Goal: Obtain resource: Download file/media

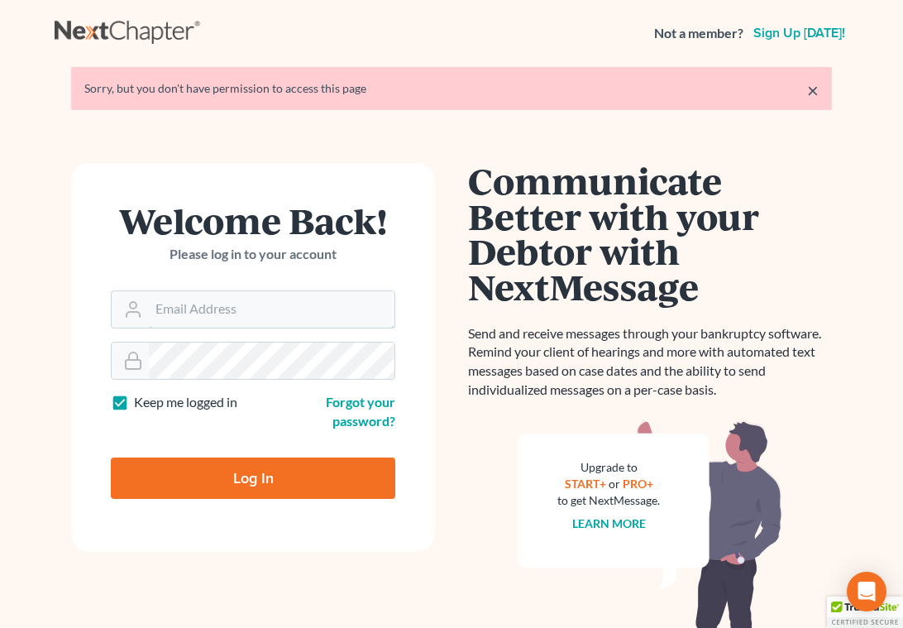
type input "[EMAIL_ADDRESS][DOMAIN_NAME]"
click at [204, 470] on input "Log In" at bounding box center [253, 477] width 284 height 41
type input "Thinking..."
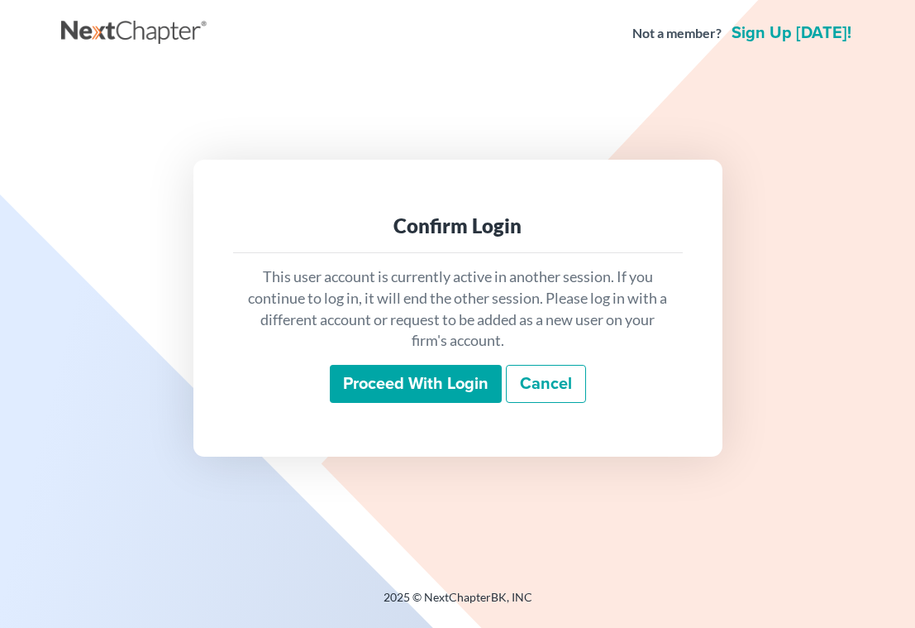
click at [385, 385] on input "Proceed with login" at bounding box center [416, 384] width 172 height 38
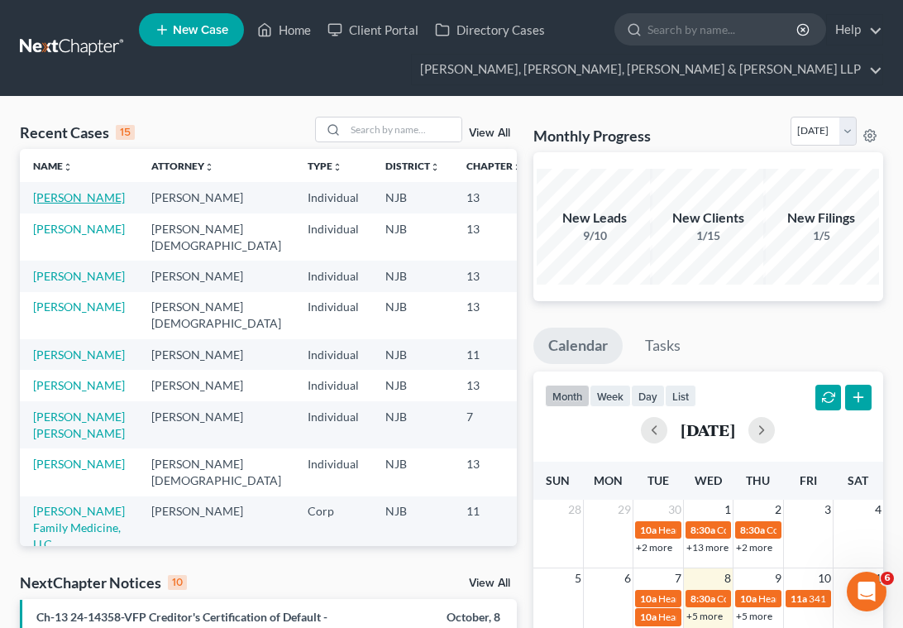
click at [50, 204] on link "[PERSON_NAME]" at bounding box center [79, 197] width 92 height 14
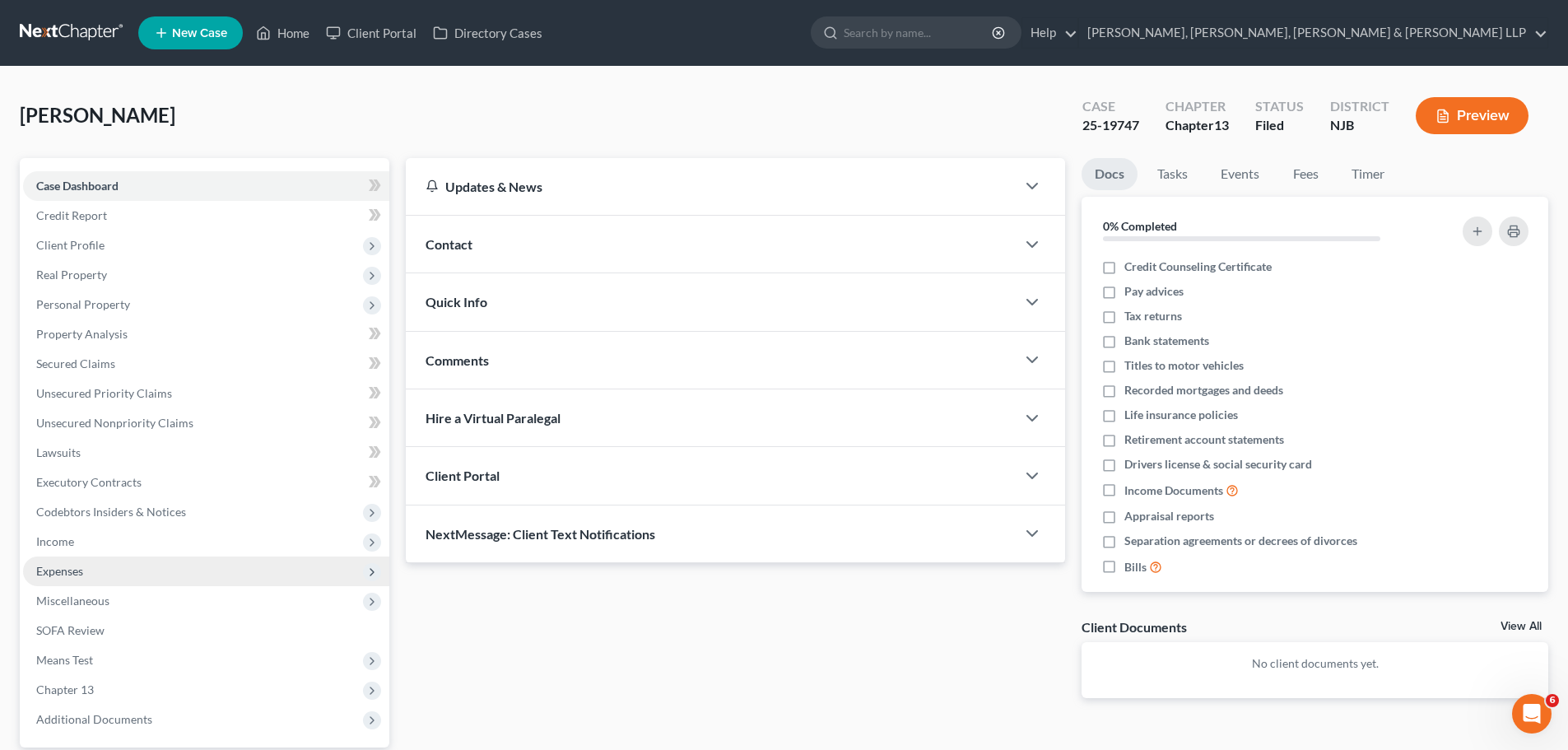
click at [74, 566] on span "Expenses" at bounding box center [59, 571] width 47 height 14
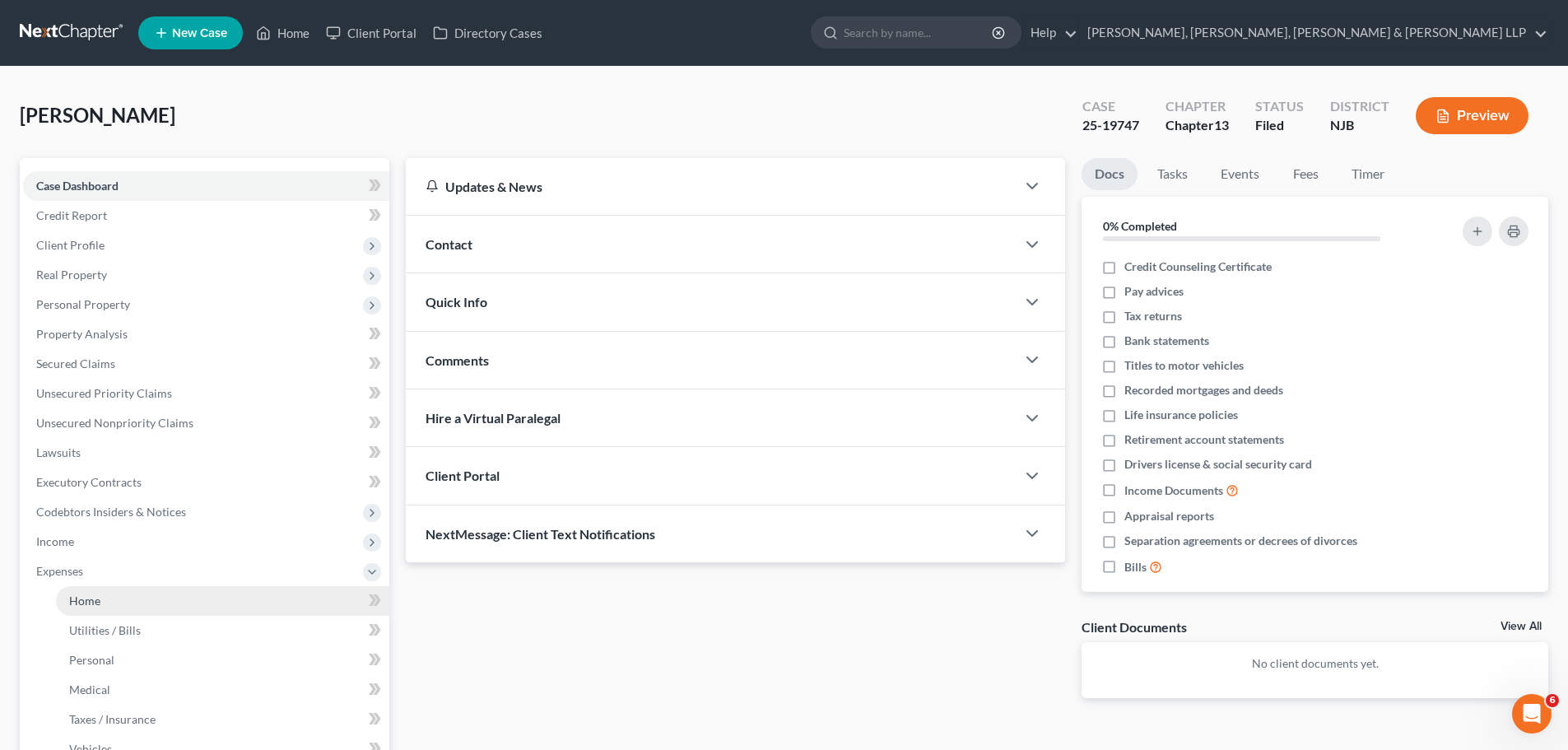
click at [112, 597] on link "Home" at bounding box center [222, 602] width 334 height 30
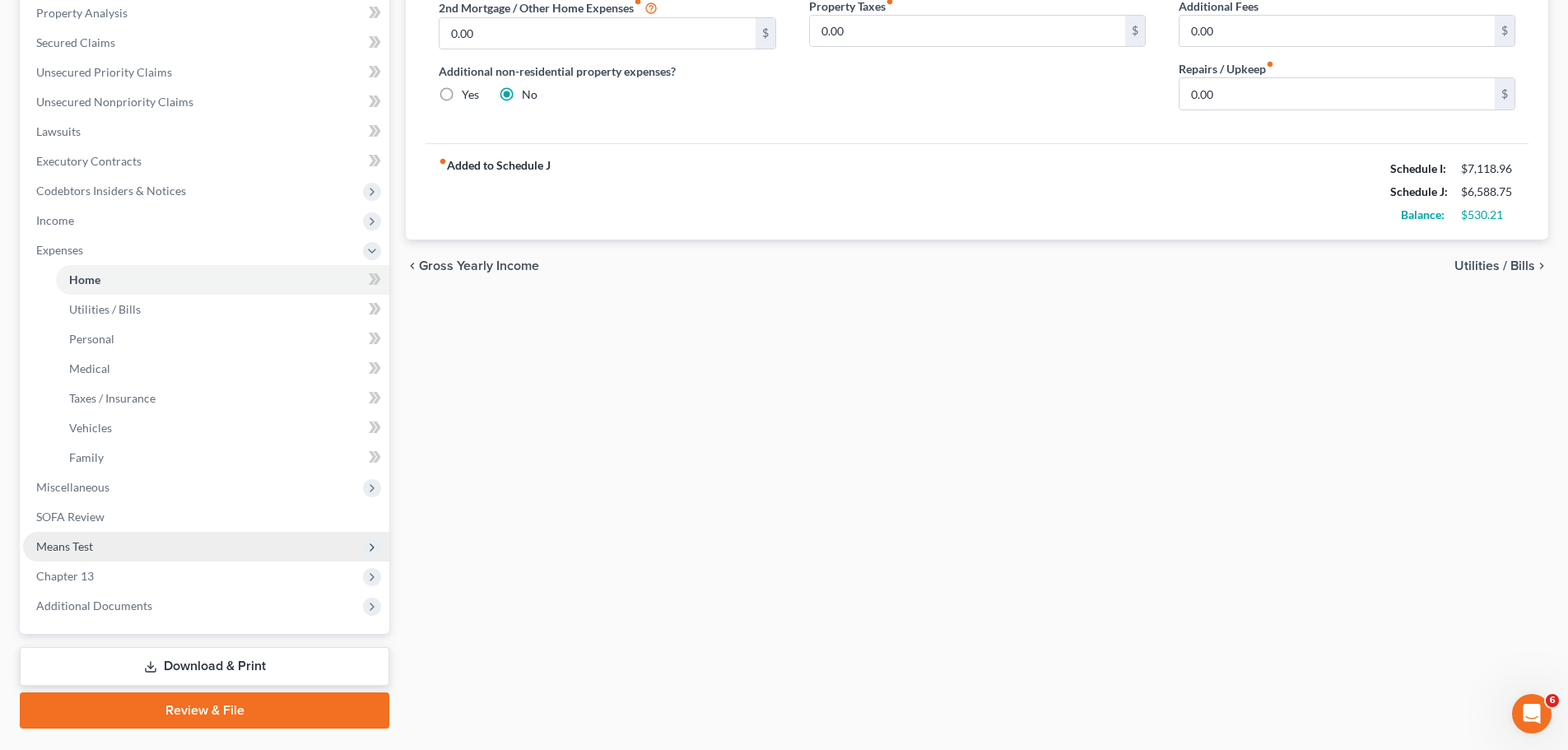
scroll to position [330, 0]
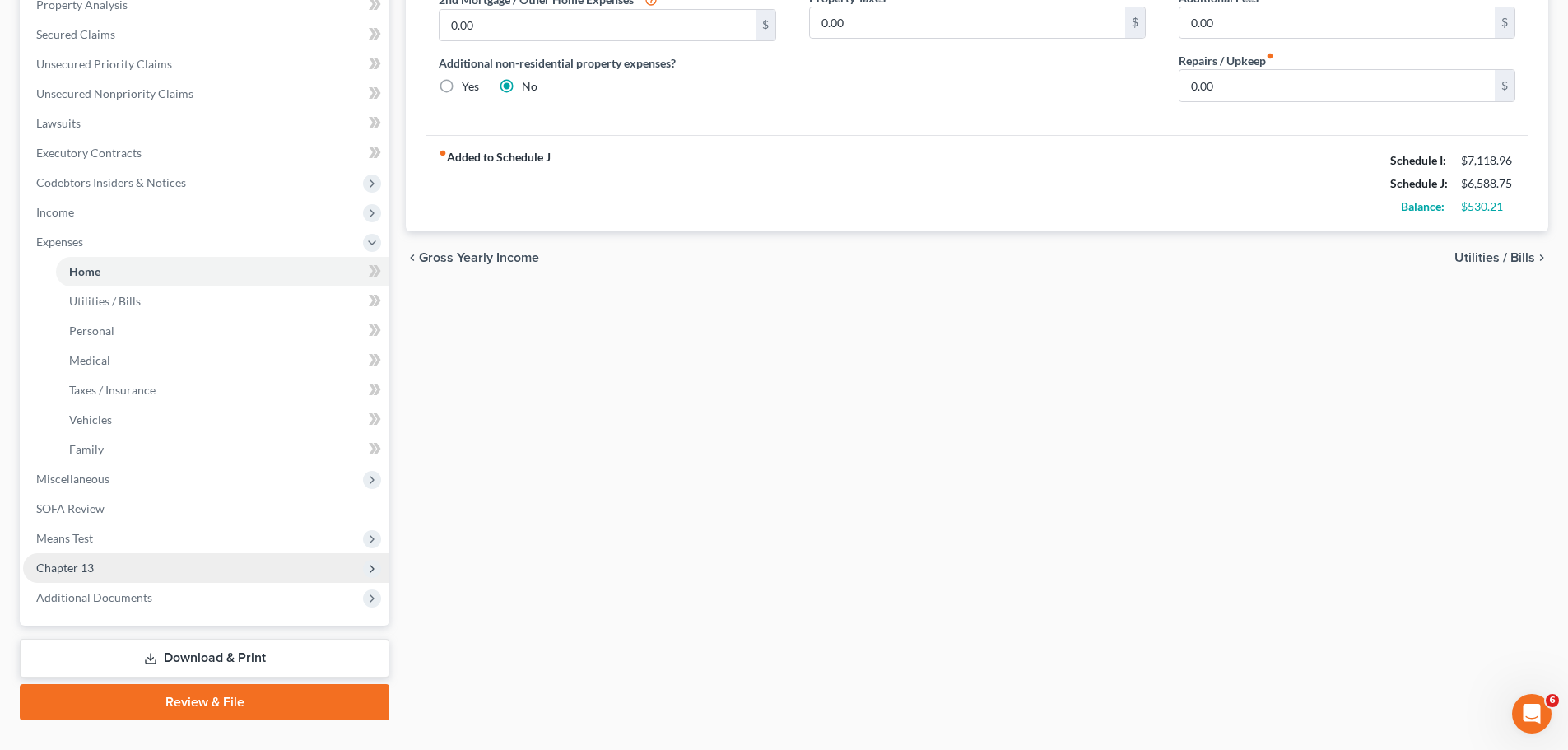
click at [83, 577] on span "Chapter 13" at bounding box center [206, 569] width 366 height 30
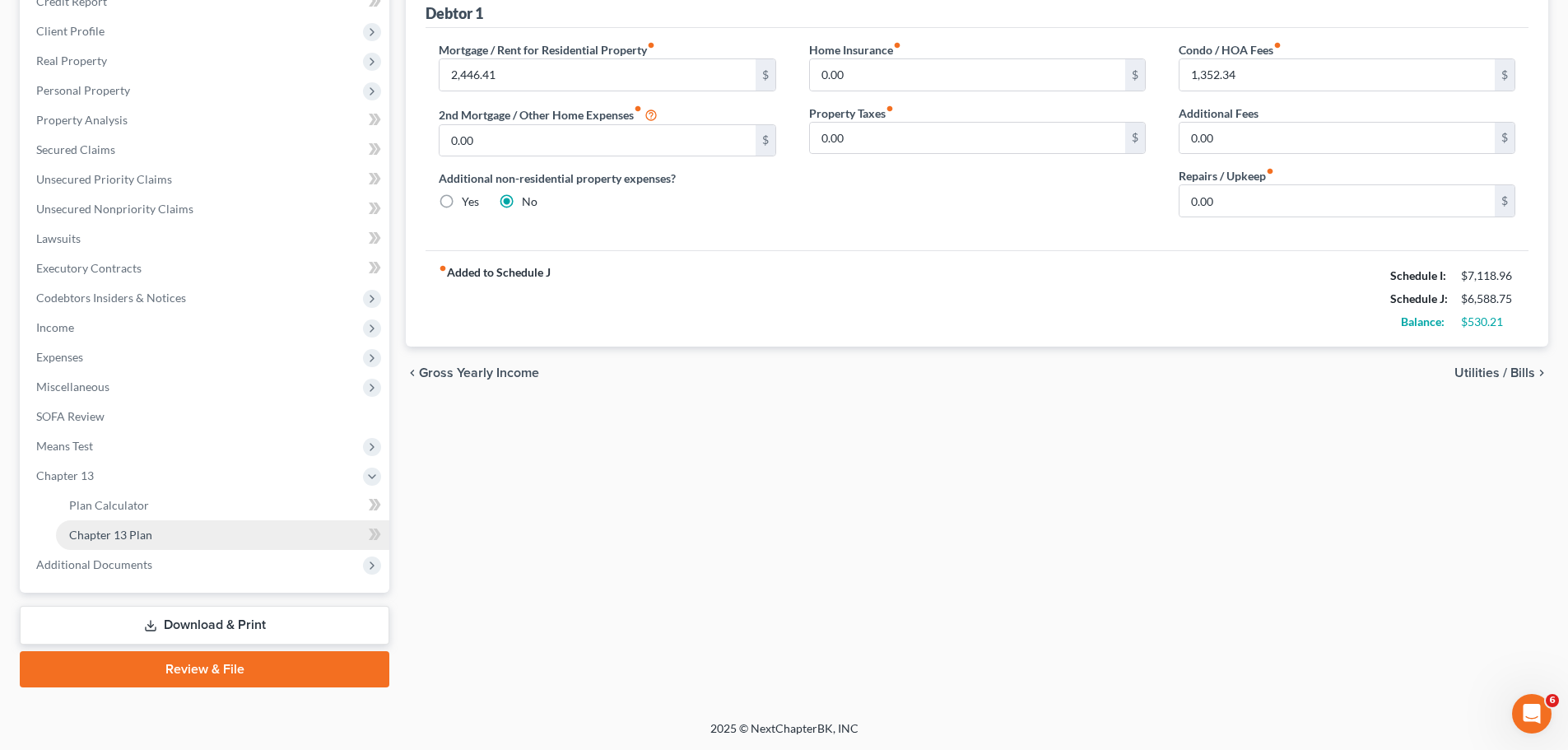
click at [111, 537] on span "Chapter 13 Plan" at bounding box center [111, 535] width 84 height 14
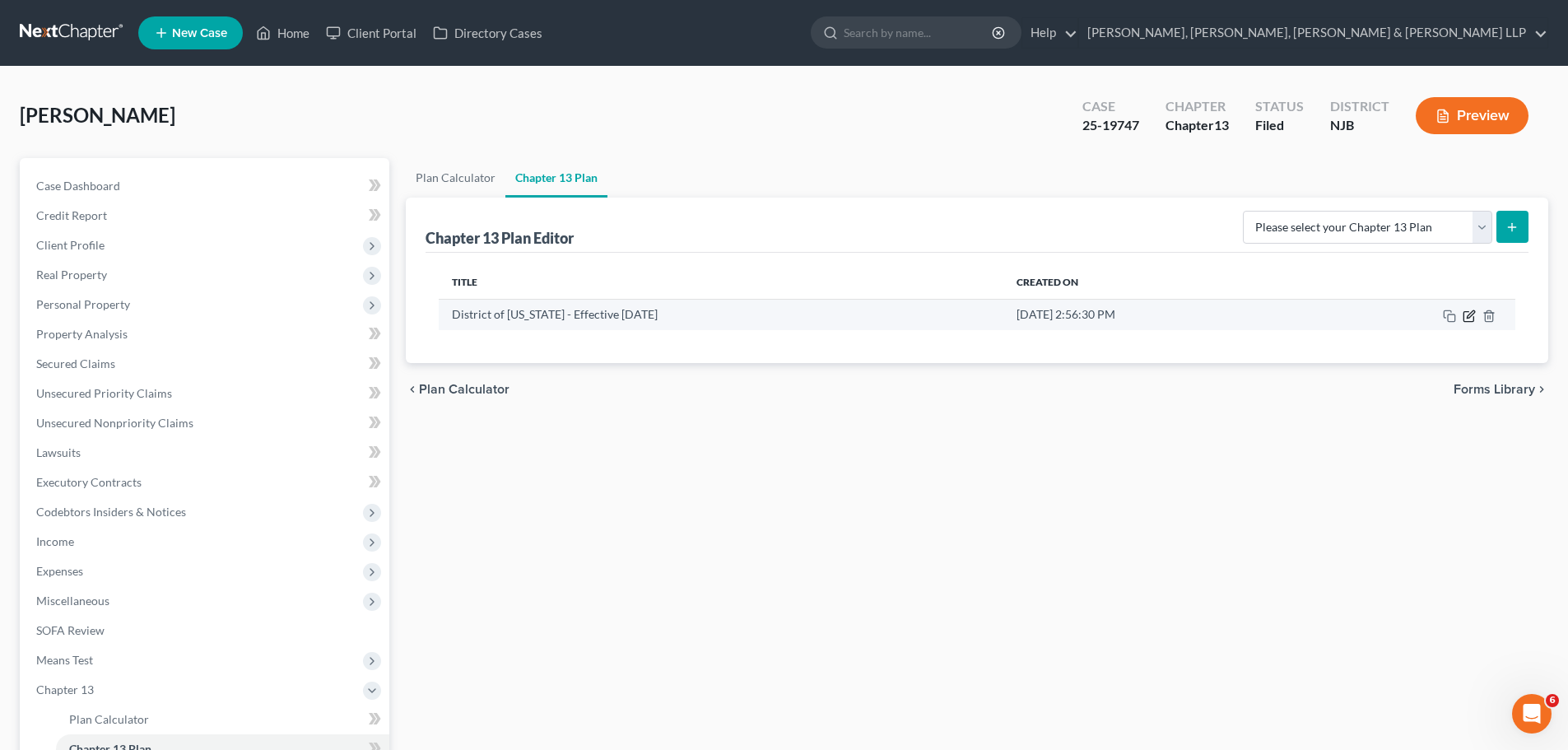
click at [911, 322] on icon "button" at bounding box center [1468, 317] width 10 height 10
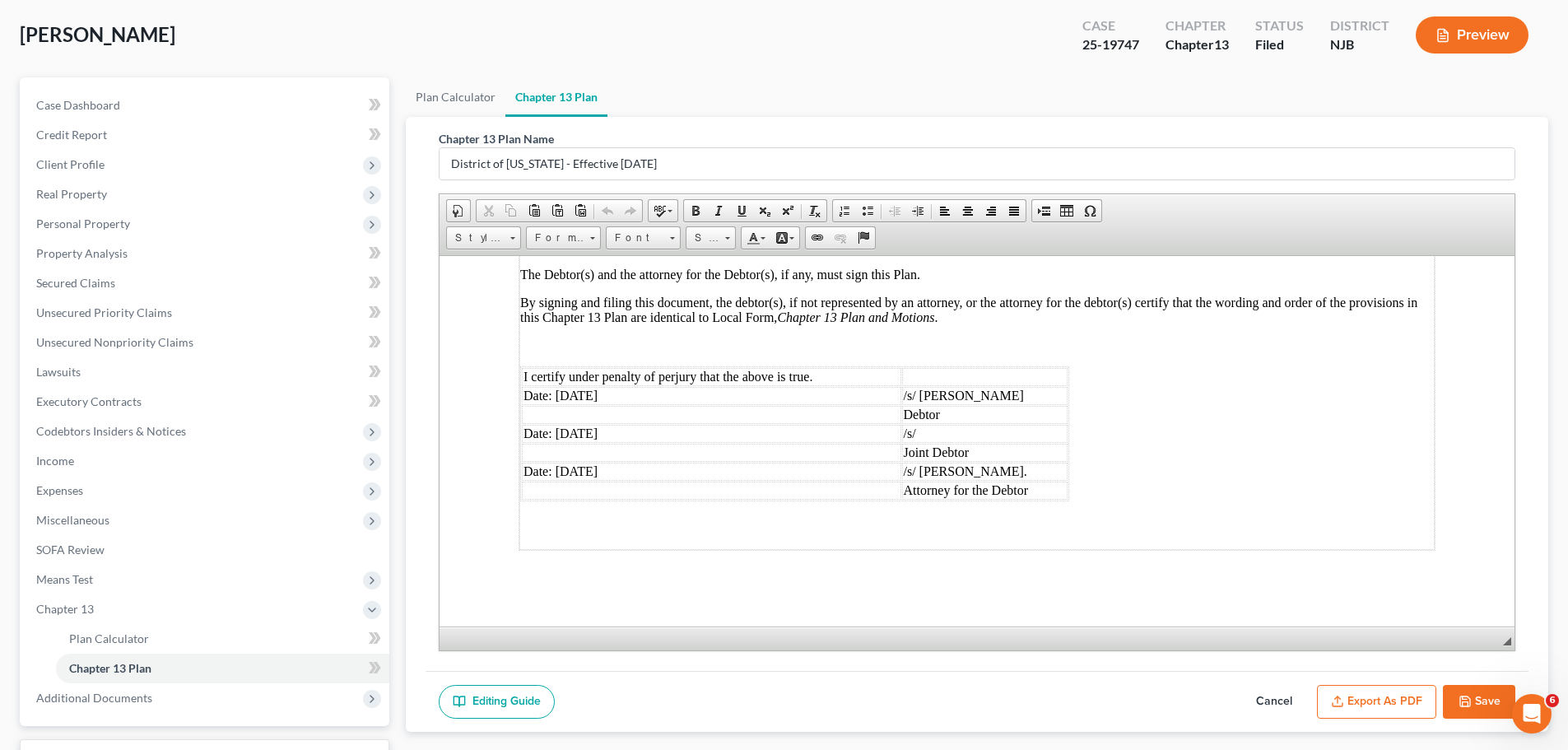
scroll to position [214, 0]
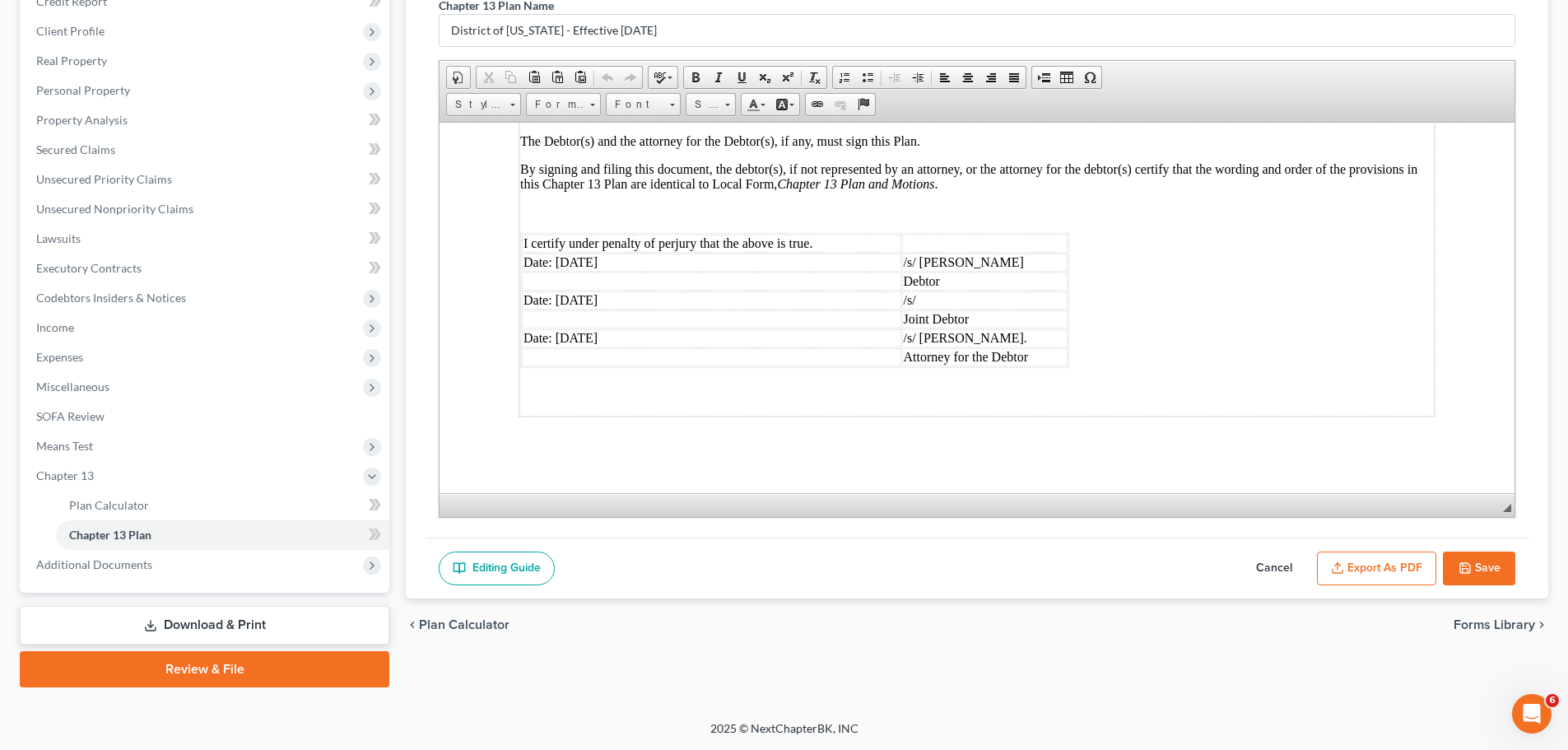
click at [911, 566] on button "Export as PDF" at bounding box center [1377, 569] width 119 height 35
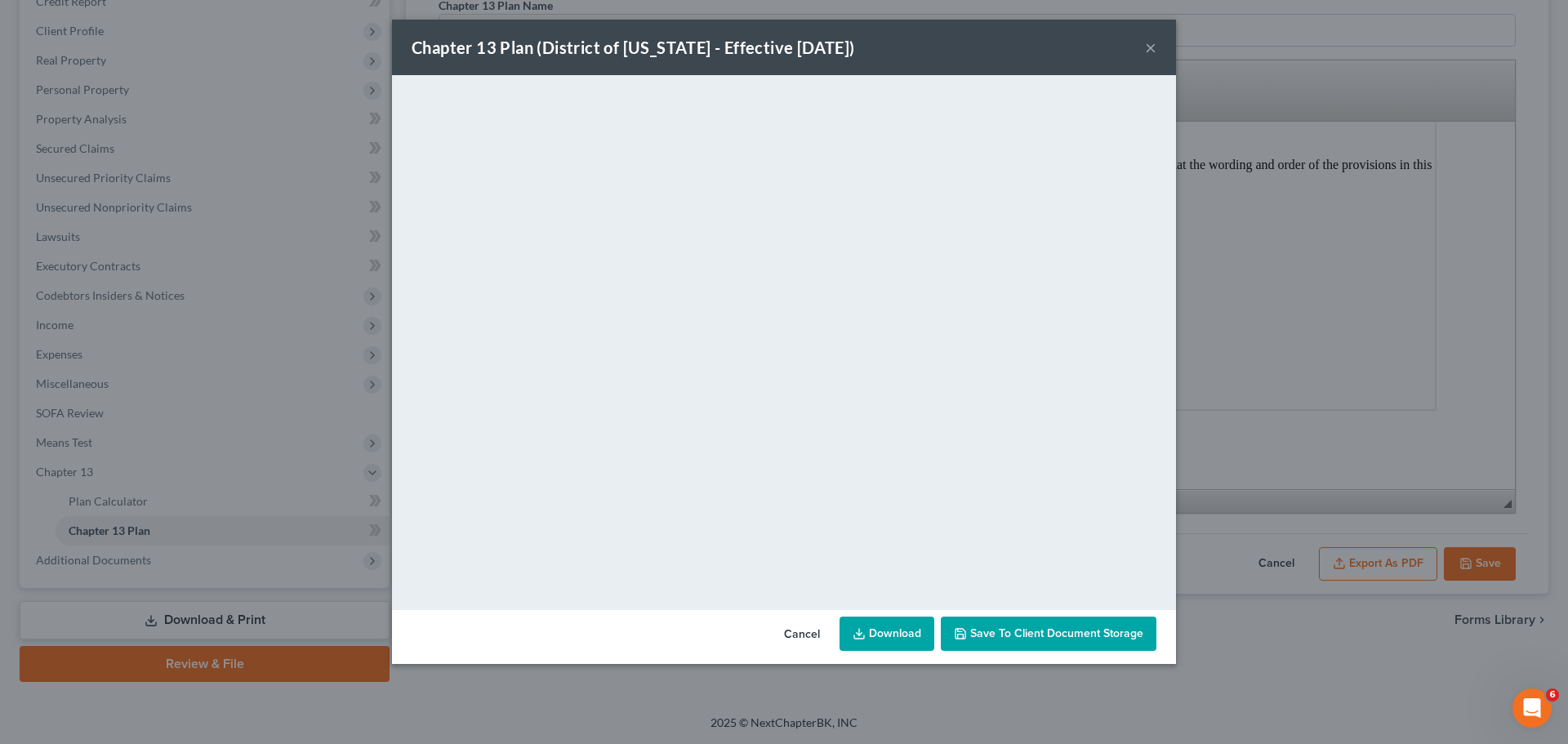
click at [794, 620] on button "Cancel" at bounding box center [802, 634] width 62 height 33
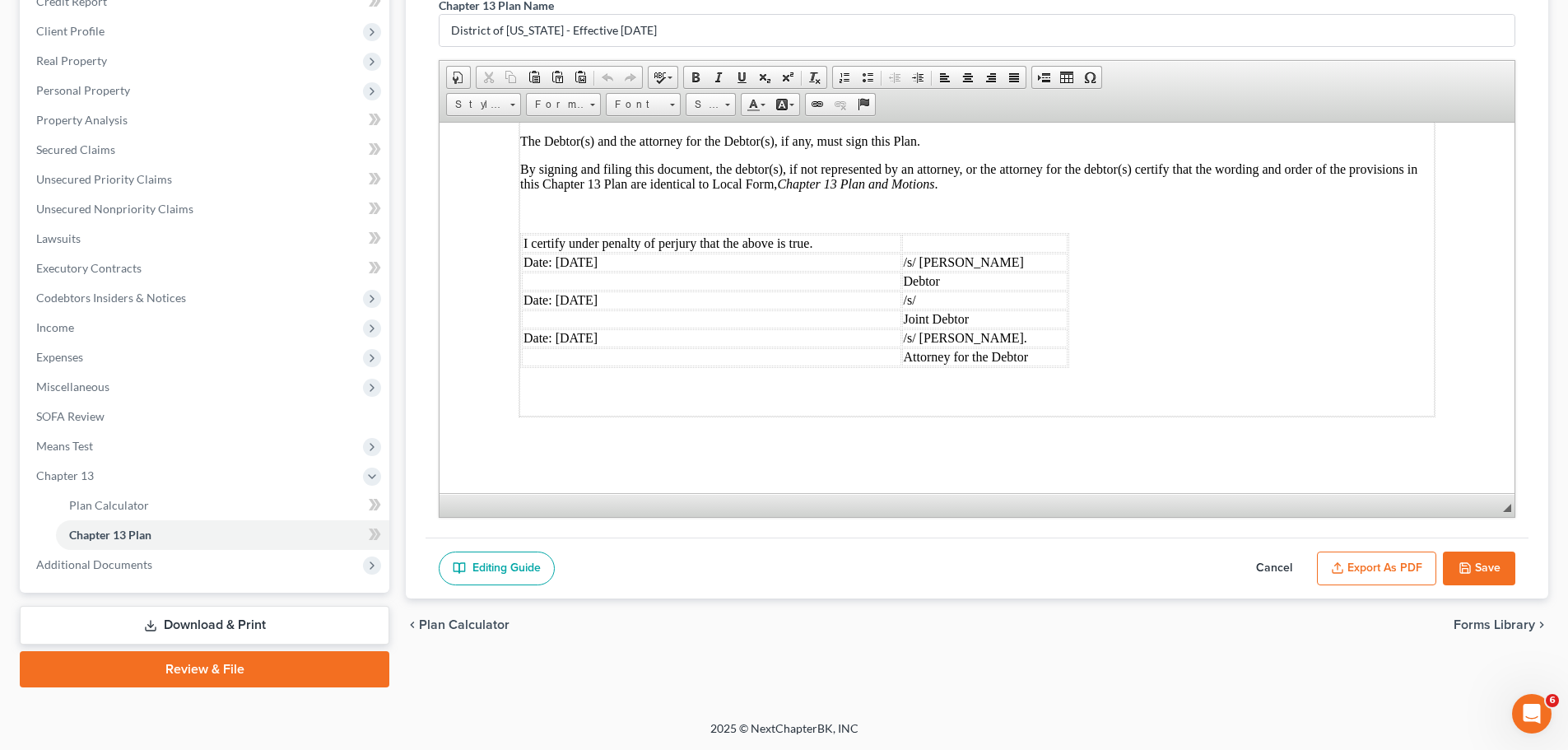
click at [911, 569] on button "Save" at bounding box center [1479, 569] width 73 height 35
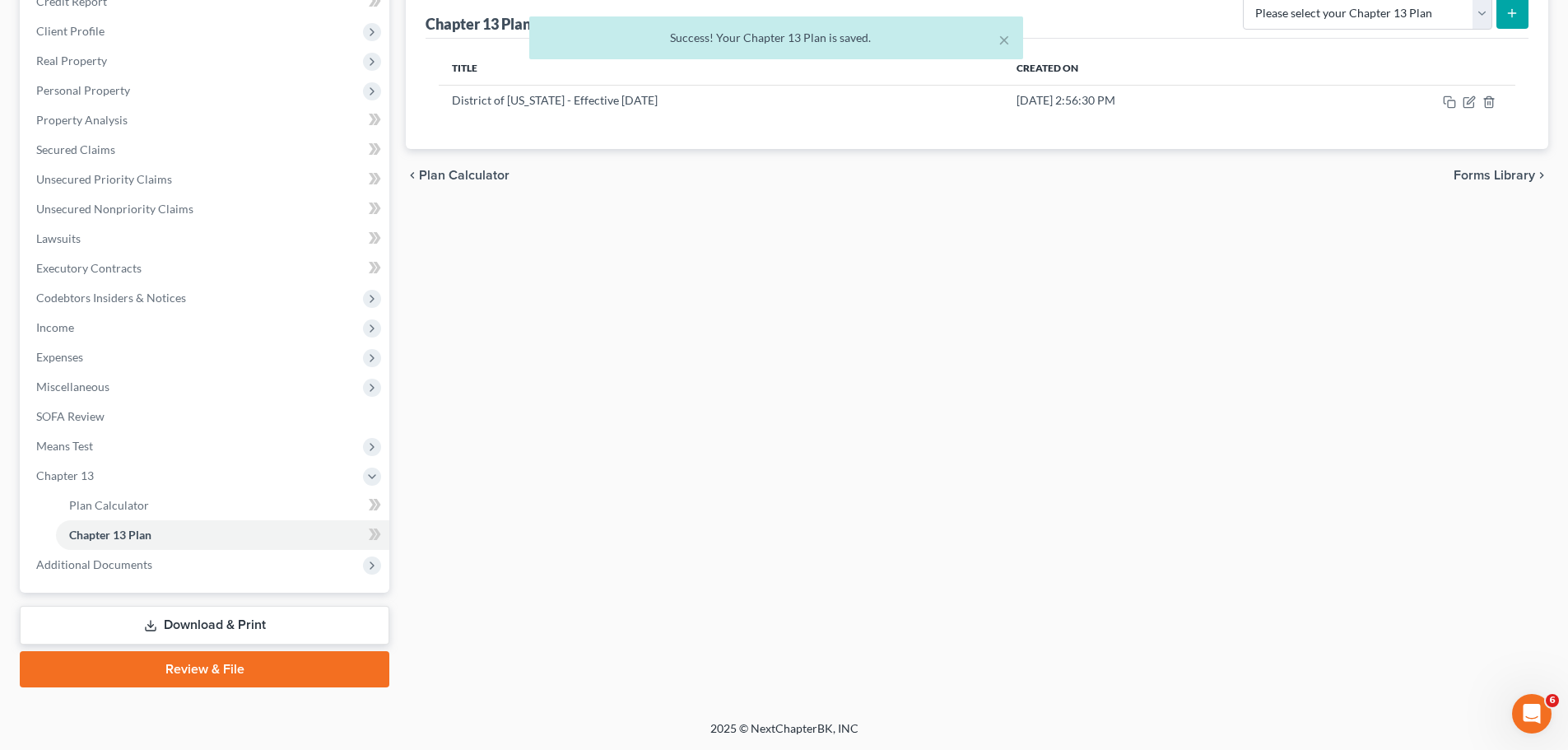
click at [203, 625] on link "Download & Print" at bounding box center [204, 625] width 369 height 39
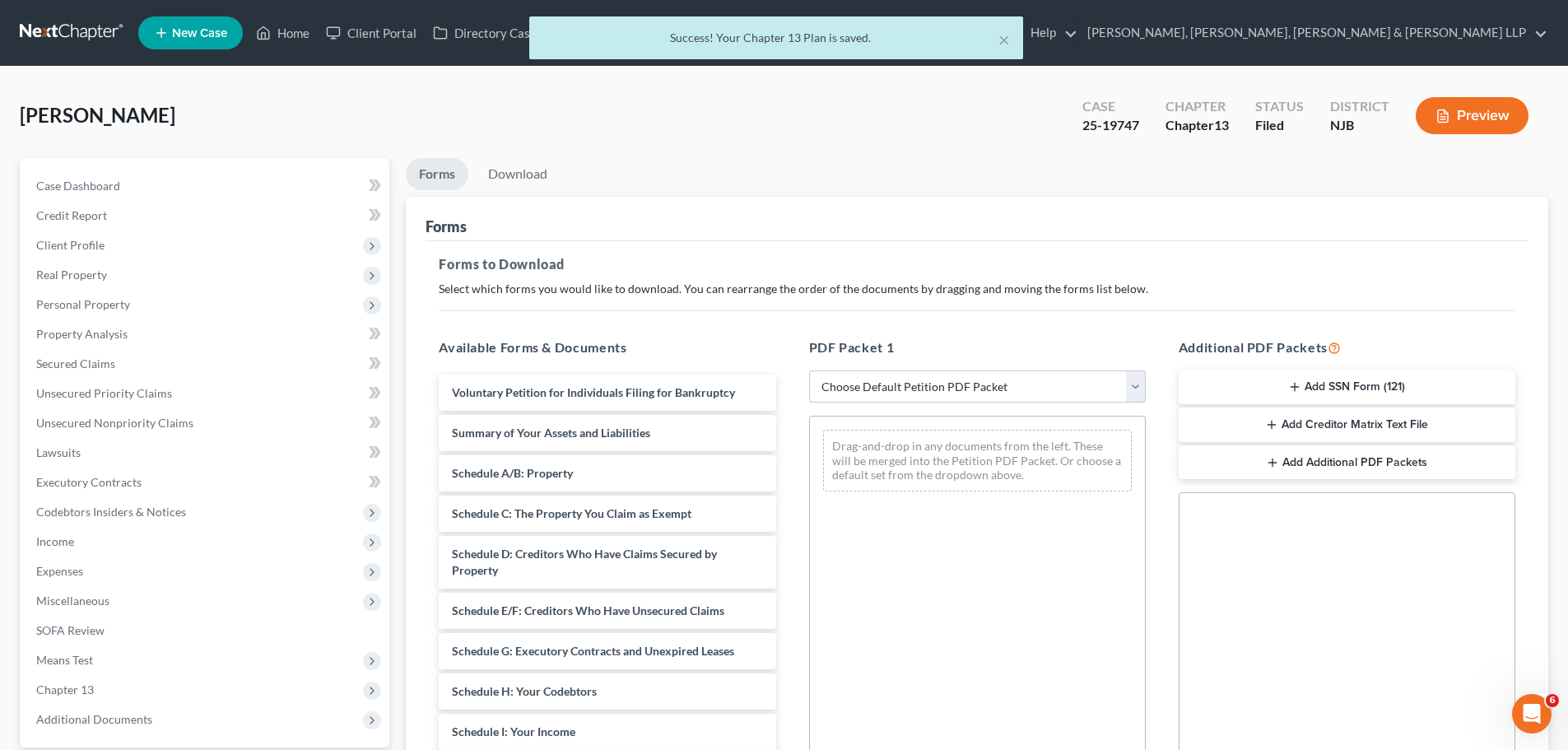
click at [911, 389] on select "Choose Default Petition PDF Packet Complete Bankruptcy Petition (all forms and …" at bounding box center [978, 386] width 336 height 33
select select "0"
click at [809, 371] on select "Choose Default Petition PDF Packet Complete Bankruptcy Petition (all forms and …" at bounding box center [978, 386] width 336 height 33
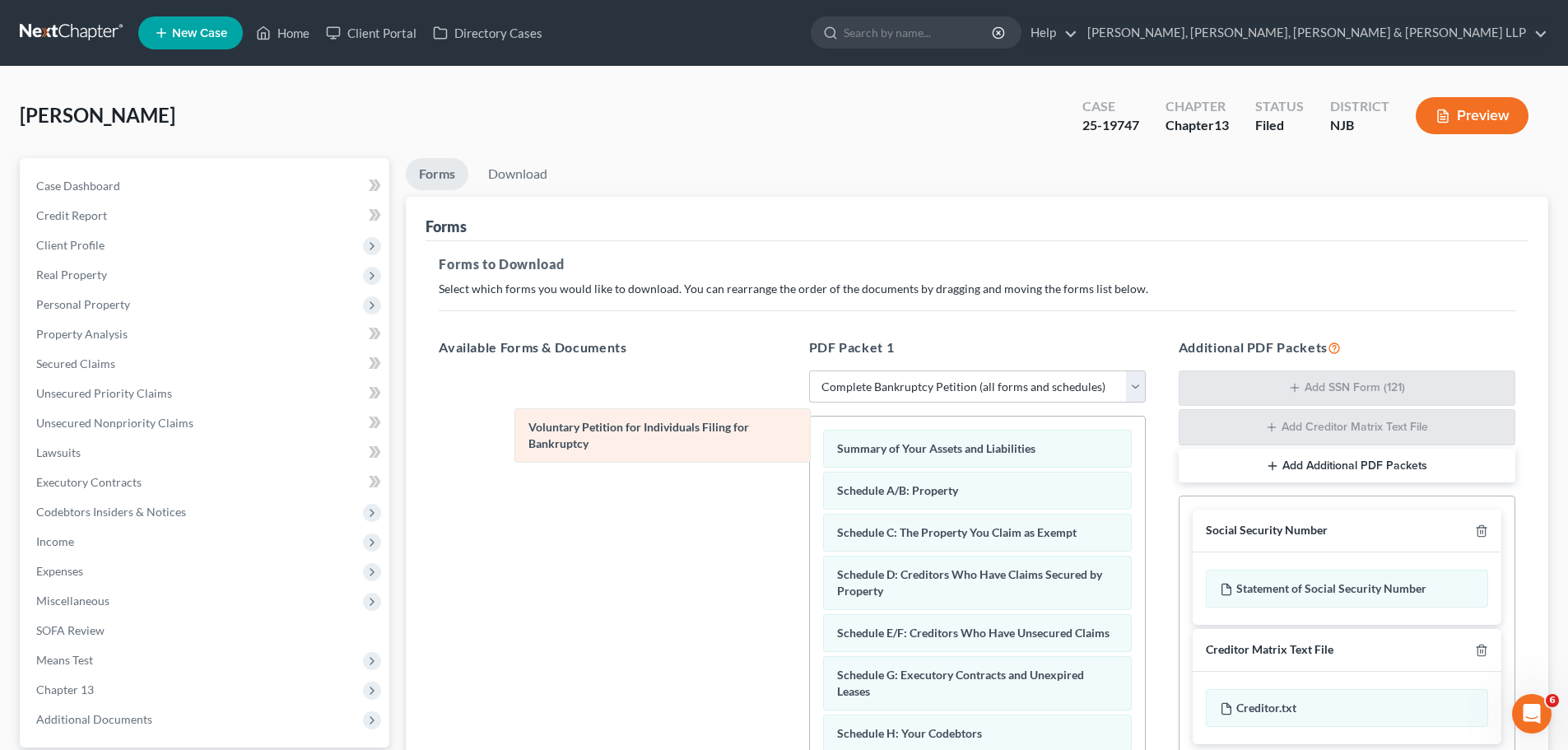
drag, startPoint x: 901, startPoint y: 448, endPoint x: 561, endPoint y: 417, distance: 341.4
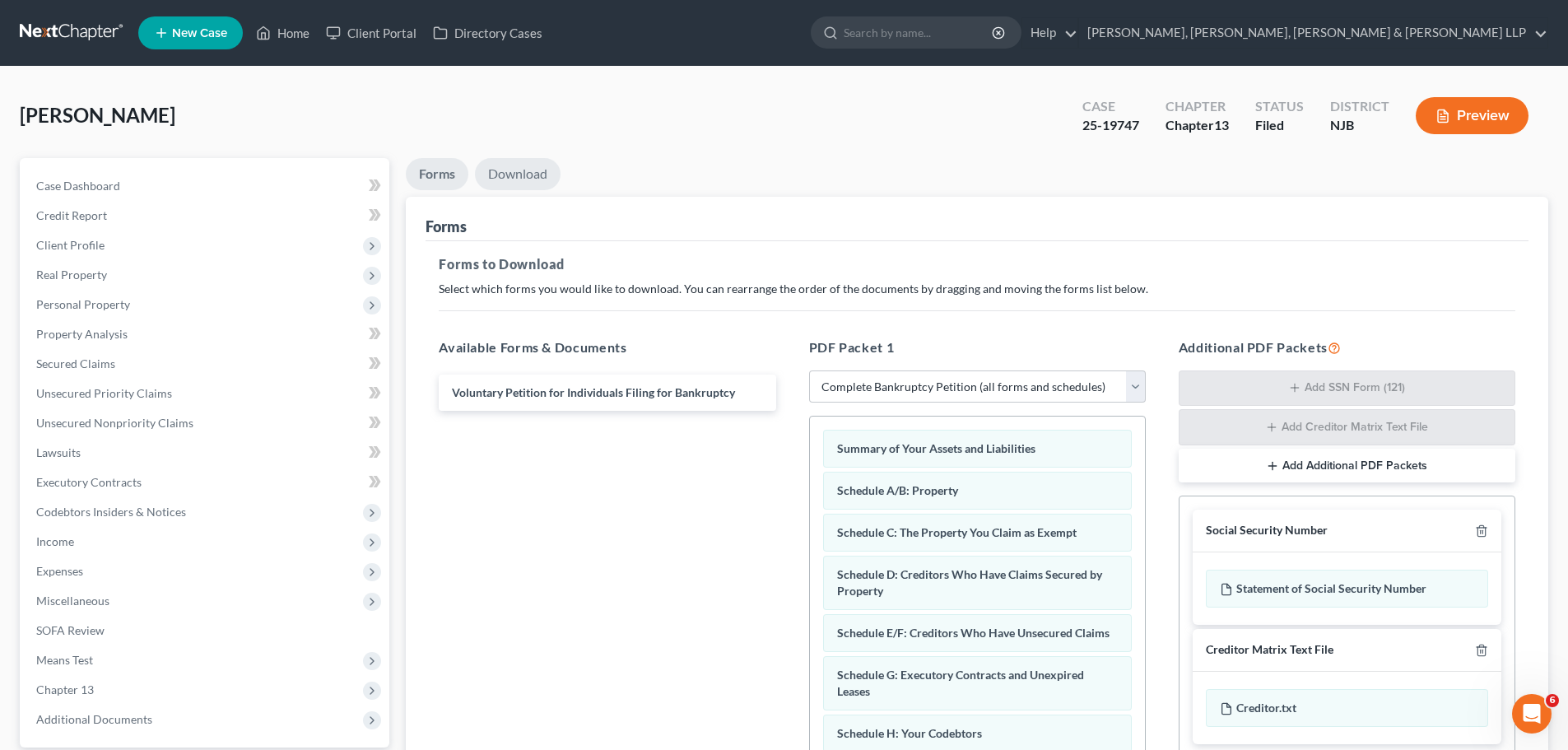
click at [528, 174] on link "Download" at bounding box center [518, 174] width 86 height 32
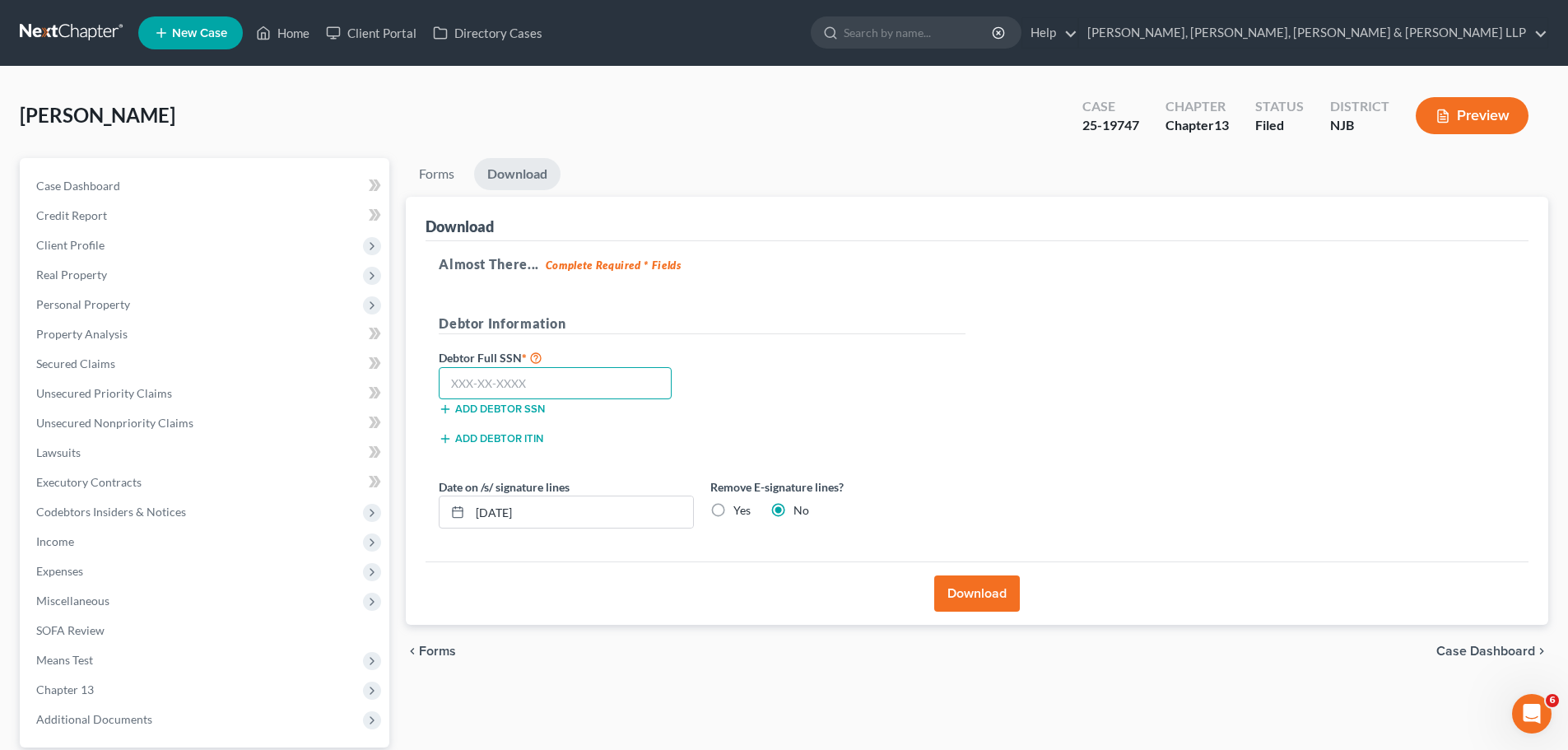
drag, startPoint x: 605, startPoint y: 387, endPoint x: 600, endPoint y: 378, distance: 10.3
click at [605, 387] on input "text" at bounding box center [556, 383] width 233 height 33
type input "116-34-1220"
click at [835, 404] on div "Debtor Full SSN * 116-34-1220 Add debtor SSN" at bounding box center [703, 388] width 544 height 83
click at [859, 351] on div "Debtor Full SSN * 116-34-1220 Add debtor SSN" at bounding box center [703, 388] width 544 height 83
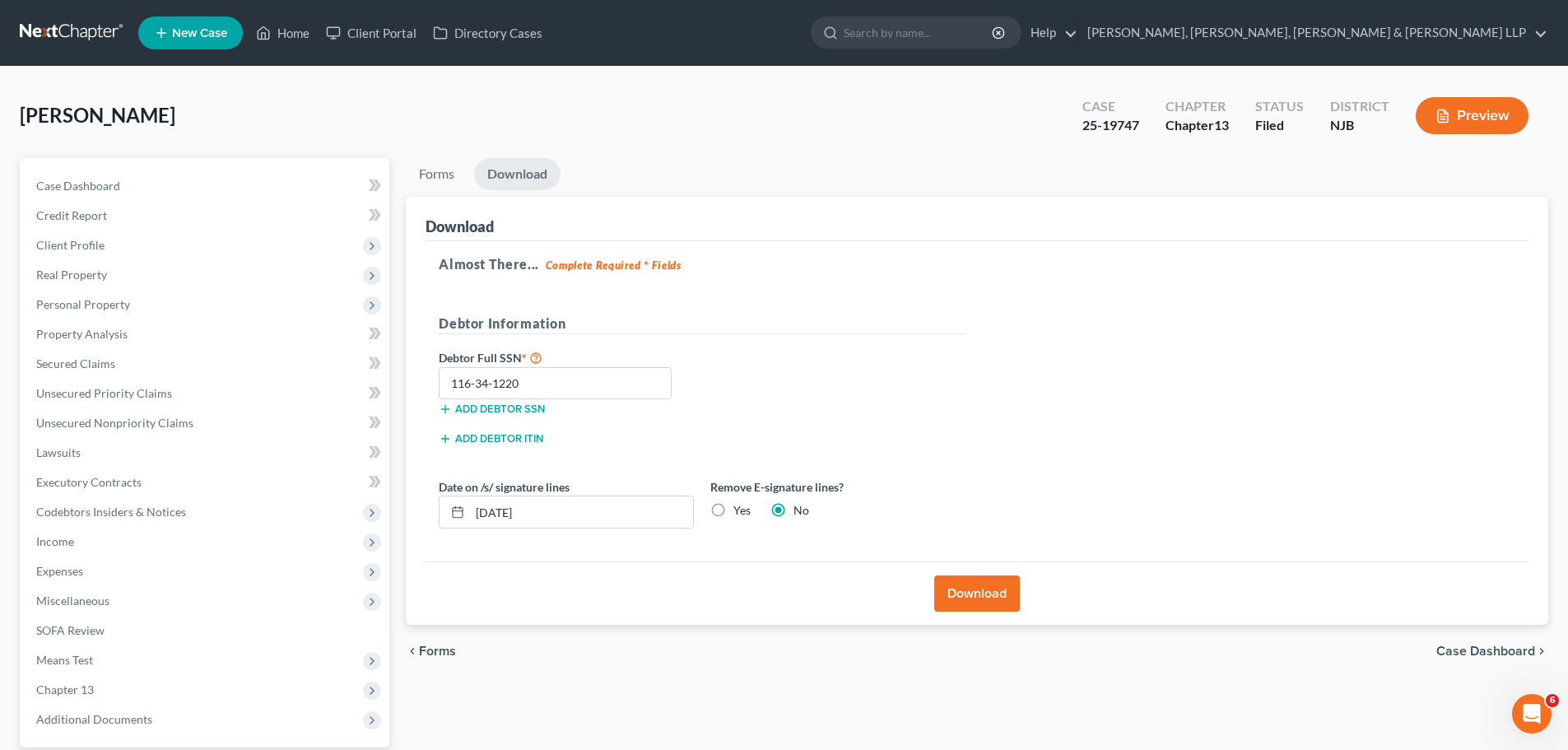
click at [911, 593] on button "Download" at bounding box center [978, 594] width 86 height 36
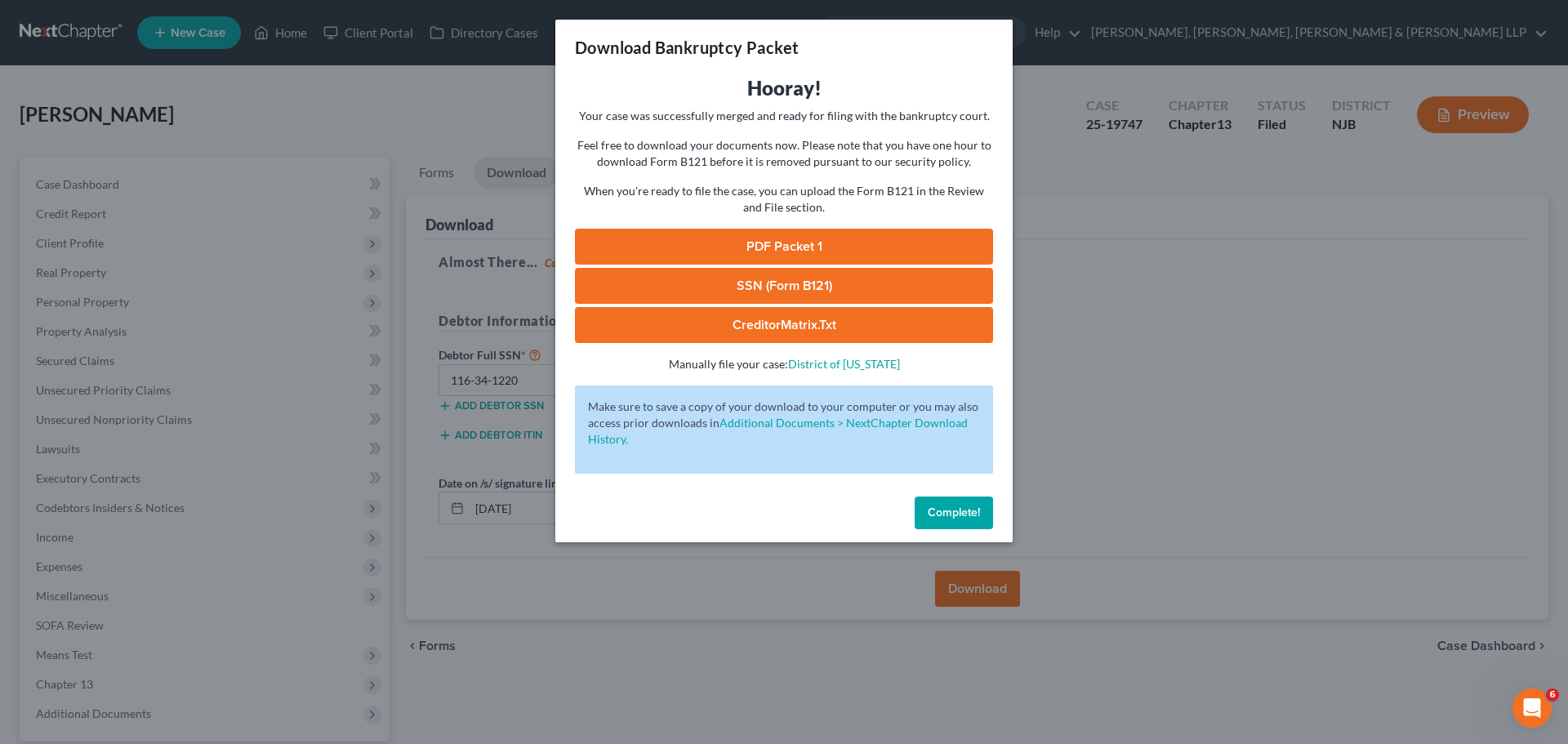
click at [811, 249] on link "PDF Packet 1" at bounding box center [783, 247] width 418 height 36
drag, startPoint x: 960, startPoint y: 509, endPoint x: 1107, endPoint y: 394, distance: 186.6
click at [903, 510] on span "Complete!" at bounding box center [953, 513] width 52 height 14
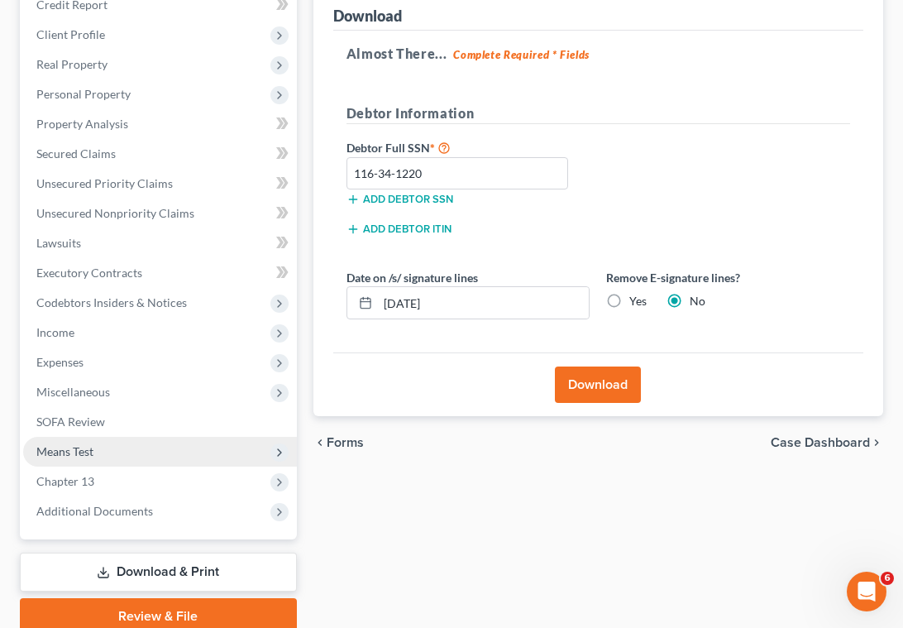
scroll to position [248, 0]
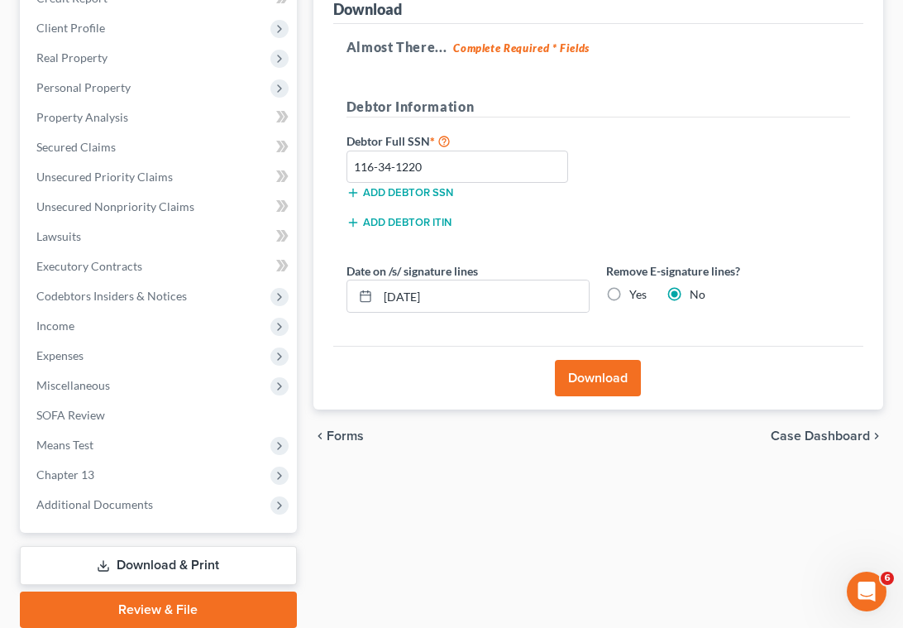
click at [149, 563] on link "Download & Print" at bounding box center [158, 565] width 277 height 39
click at [174, 567] on link "Download & Print" at bounding box center [158, 565] width 277 height 39
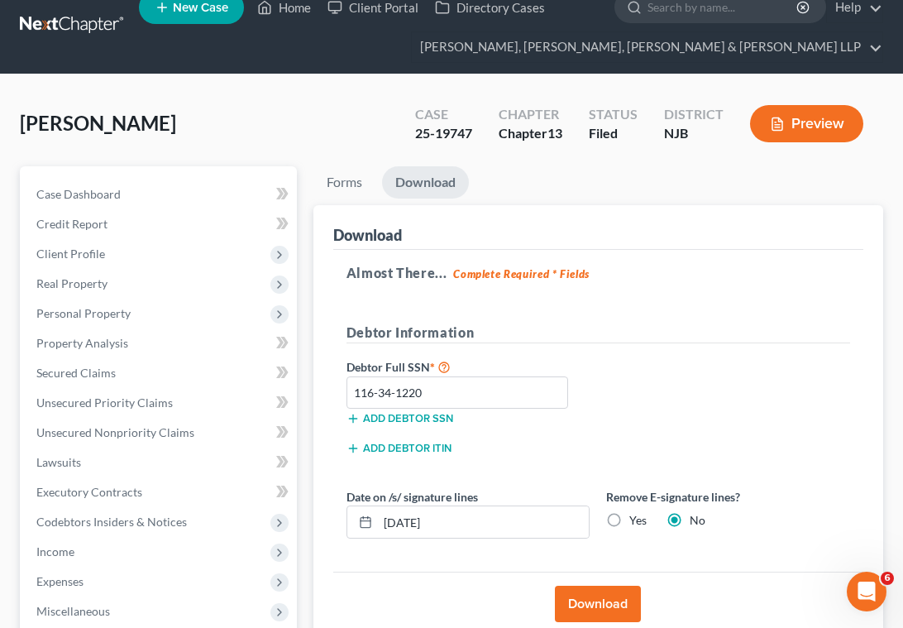
scroll to position [0, 0]
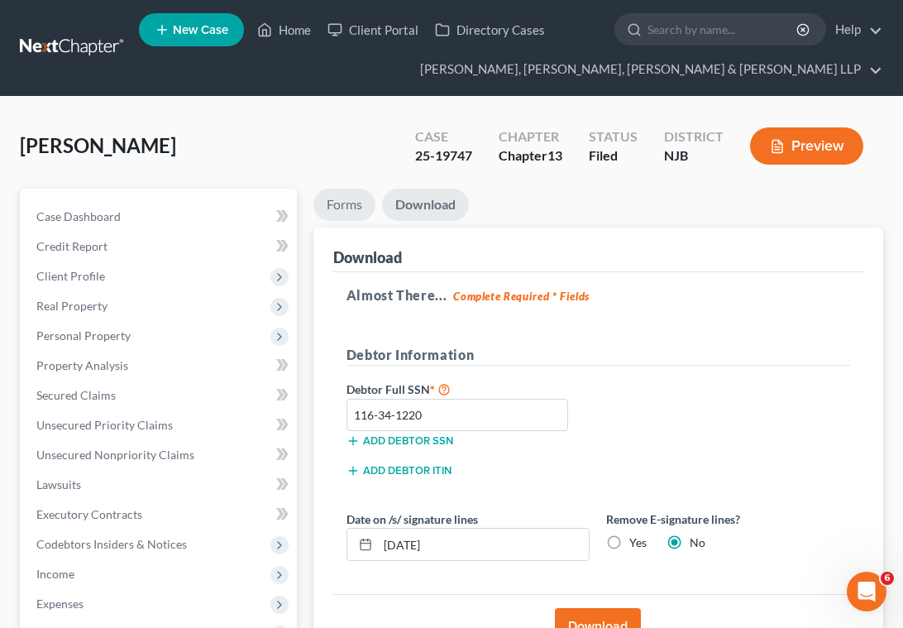
click at [339, 208] on link "Forms" at bounding box center [344, 205] width 62 height 32
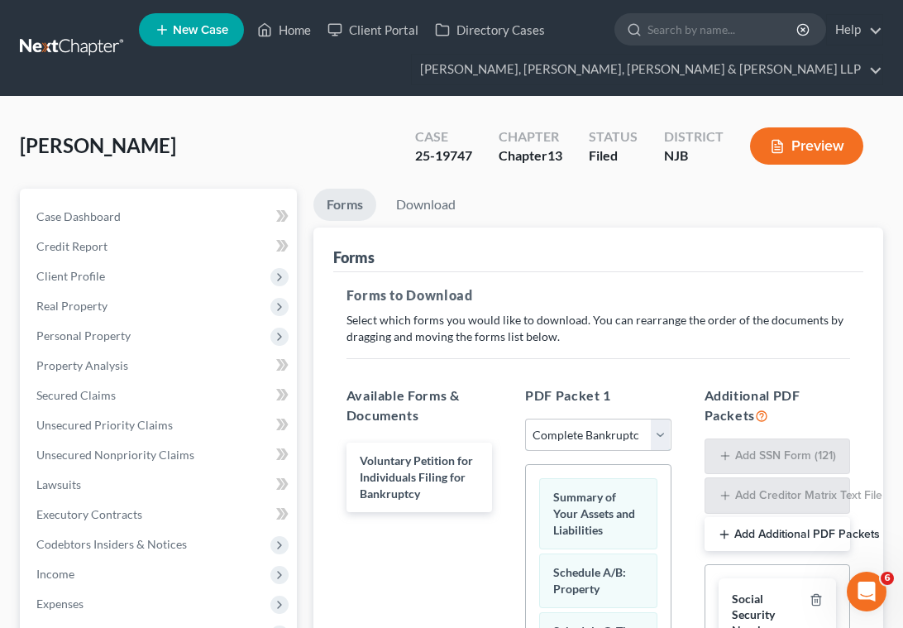
click at [560, 433] on select "Choose Default Petition PDF Packet Complete Bankruptcy Petition (all forms and …" at bounding box center [598, 434] width 146 height 33
click at [525, 418] on select "Choose Default Petition PDF Packet Complete Bankruptcy Petition (all forms and …" at bounding box center [598, 434] width 146 height 33
click at [561, 438] on select "Choose Default Petition PDF Packet Complete Bankruptcy Petition (all forms and …" at bounding box center [598, 434] width 146 height 33
select select "2"
click at [525, 418] on select "Choose Default Petition PDF Packet Complete Bankruptcy Petition (all forms and …" at bounding box center [598, 434] width 146 height 33
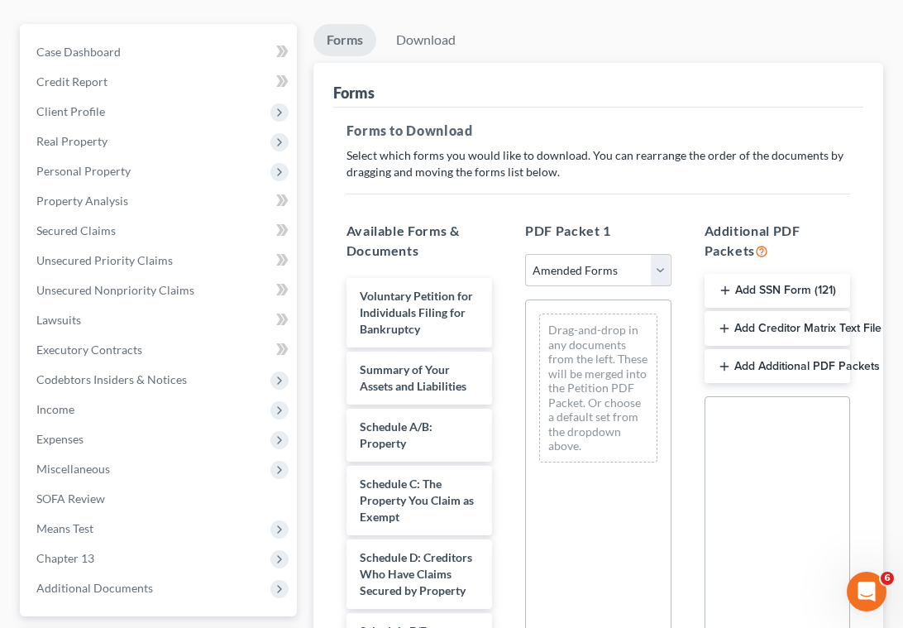
scroll to position [165, 0]
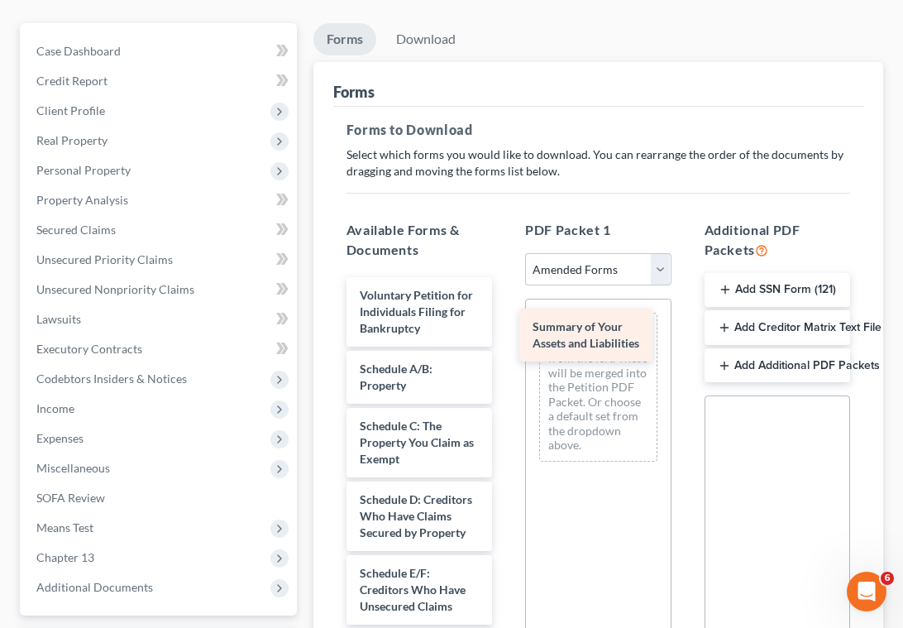
drag, startPoint x: 403, startPoint y: 388, endPoint x: 586, endPoint y: 344, distance: 188.8
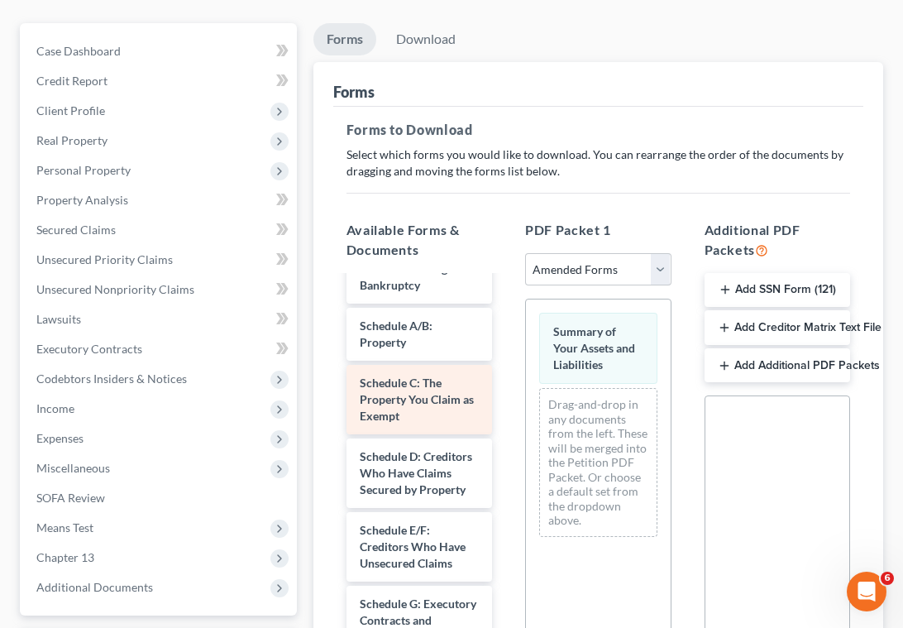
scroll to position [83, 0]
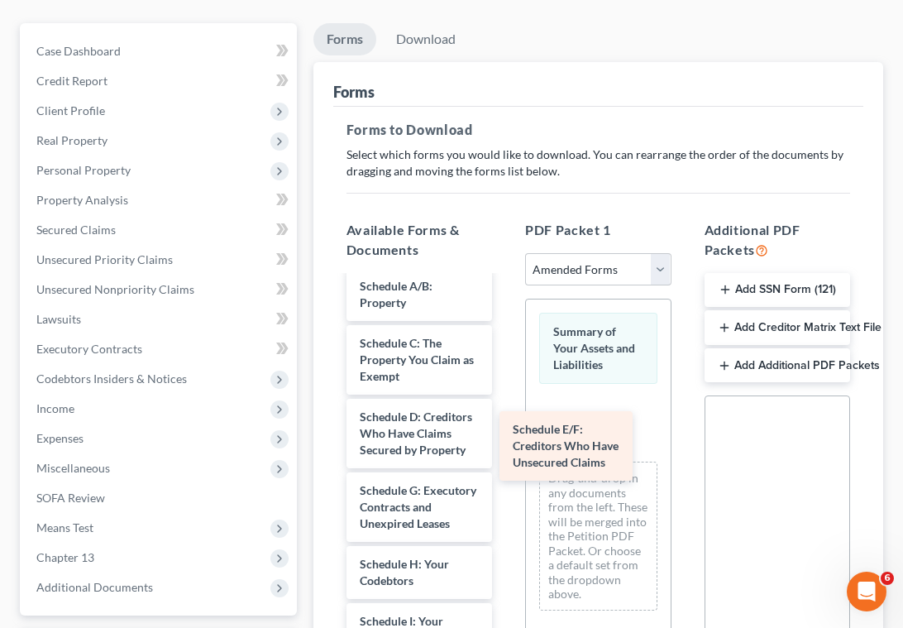
drag, startPoint x: 405, startPoint y: 528, endPoint x: 566, endPoint y: 443, distance: 182.0
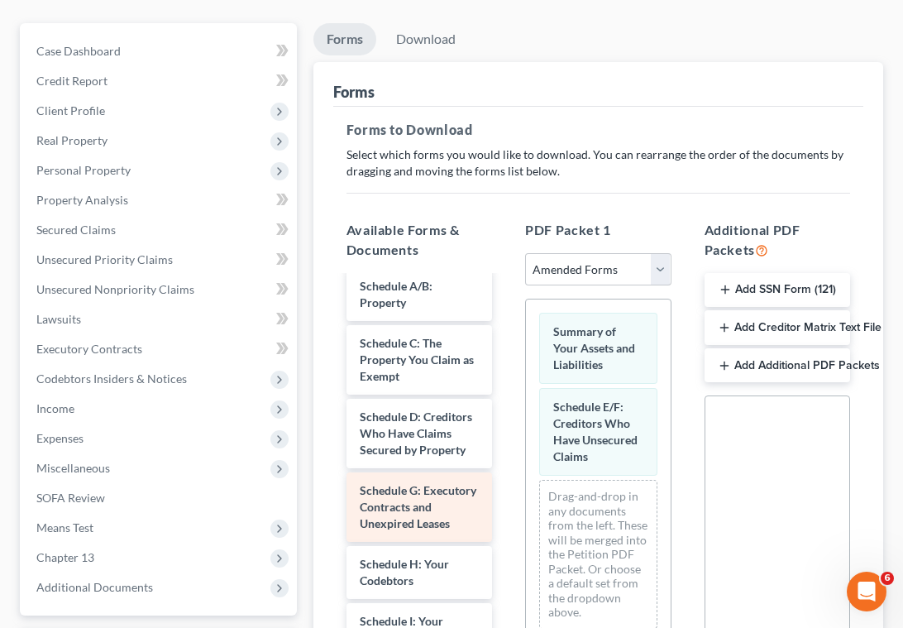
scroll to position [165, 0]
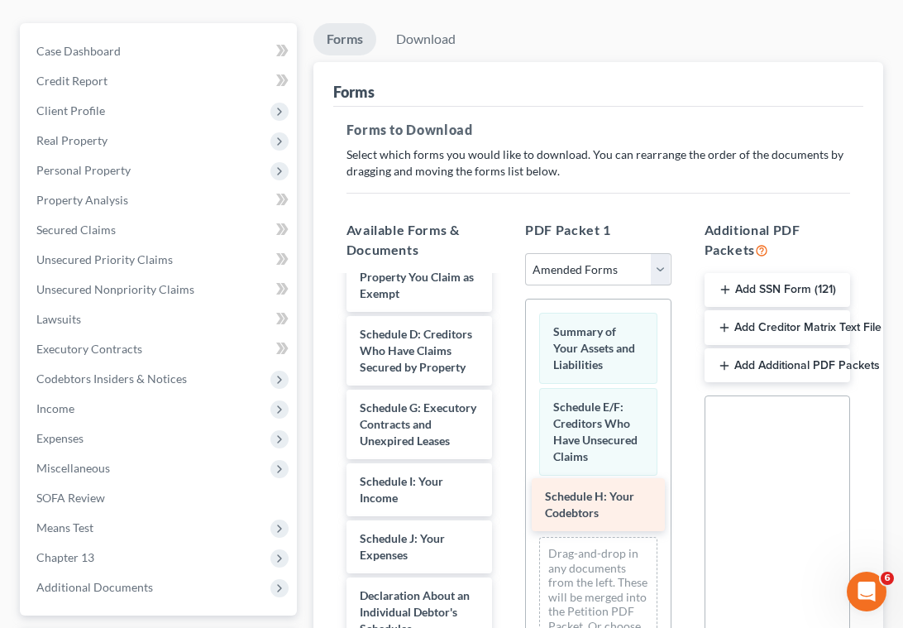
drag, startPoint x: 406, startPoint y: 521, endPoint x: 595, endPoint y: 515, distance: 188.6
click at [505, 515] on div "Schedule H: Your Codebtors Voluntary Petition for Individuals Filing for Bankru…" at bounding box center [419, 584] width 172 height 944
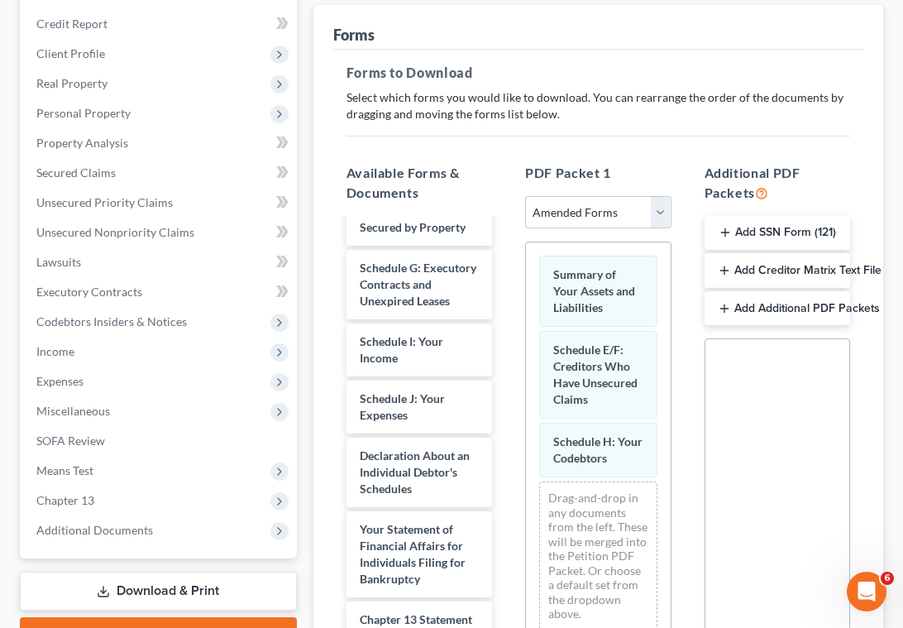
scroll to position [331, 0]
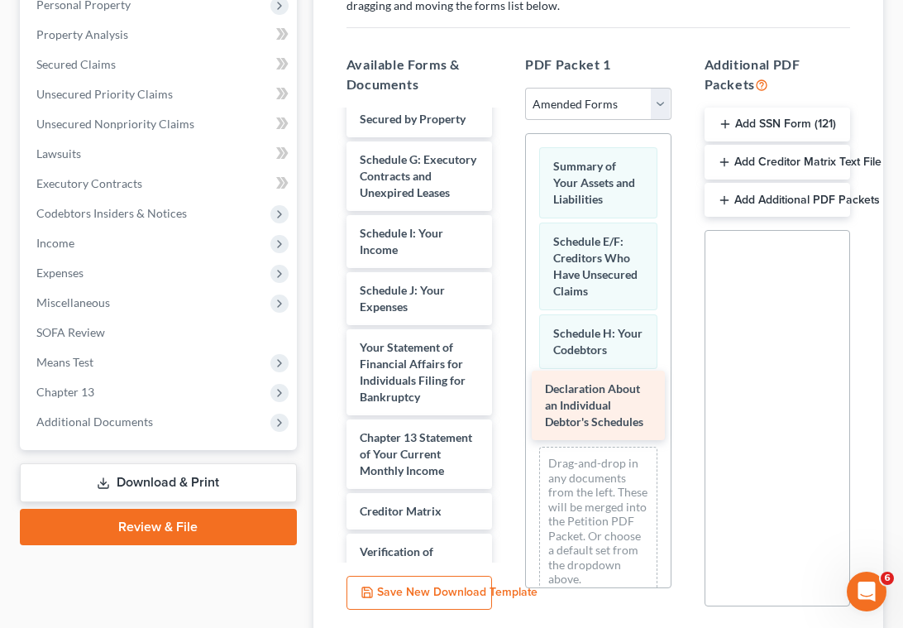
drag, startPoint x: 415, startPoint y: 390, endPoint x: 599, endPoint y: 424, distance: 186.7
click at [505, 404] on div "Declaration About an Individual Debtor's Schedules Voluntary Petition for Indiv…" at bounding box center [419, 299] width 172 height 870
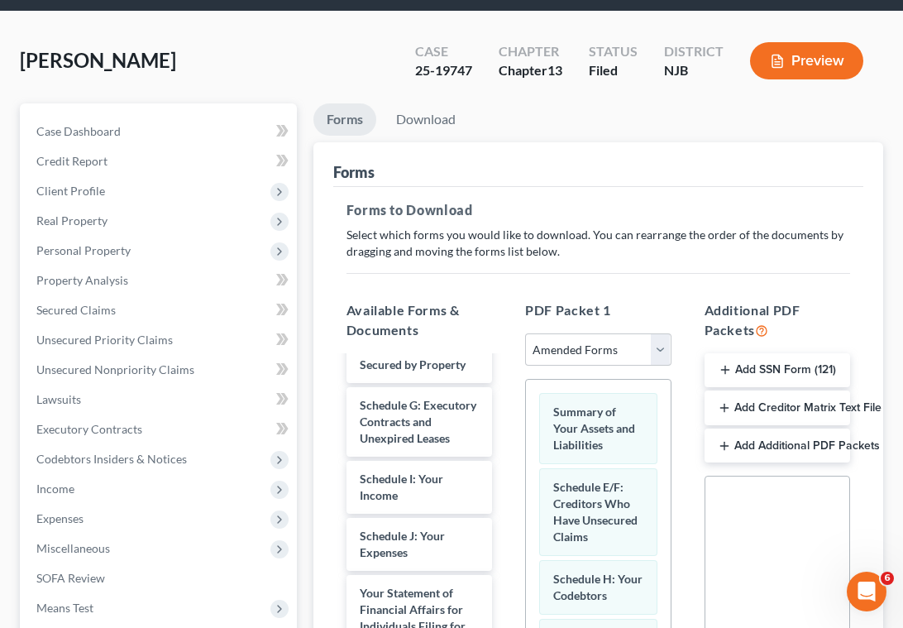
scroll to position [83, 0]
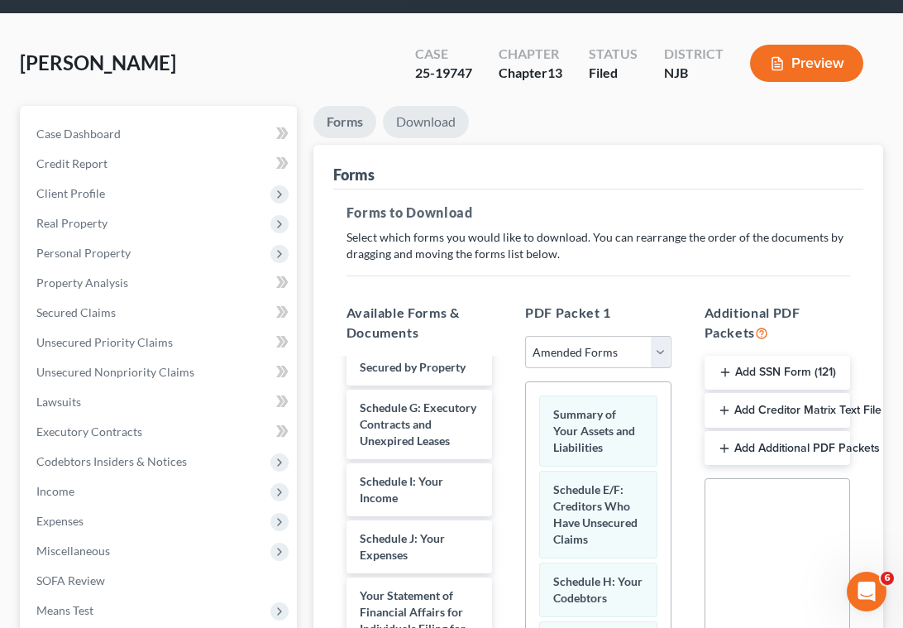
click at [420, 122] on link "Download" at bounding box center [426, 122] width 86 height 32
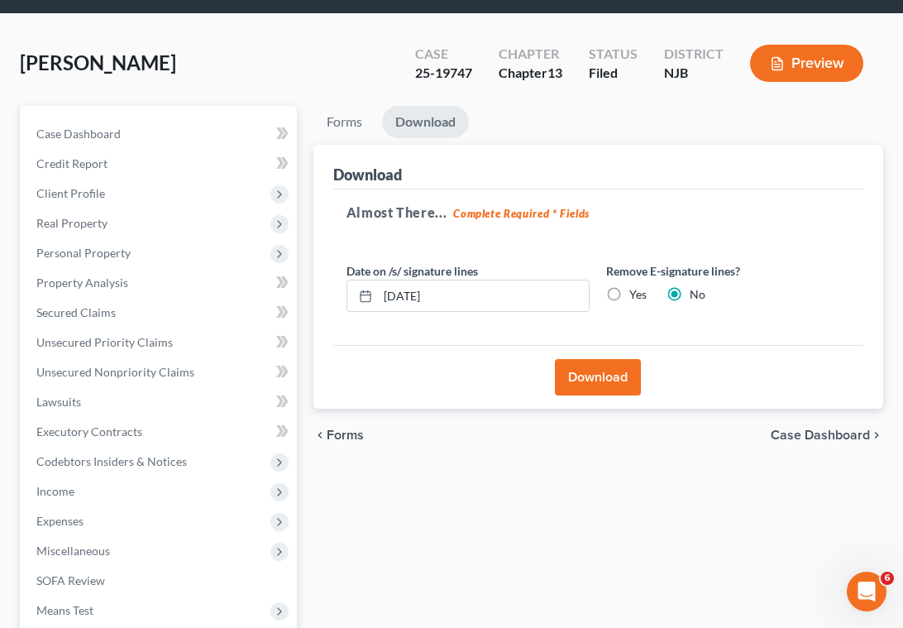
click at [602, 375] on button "Download" at bounding box center [598, 377] width 86 height 36
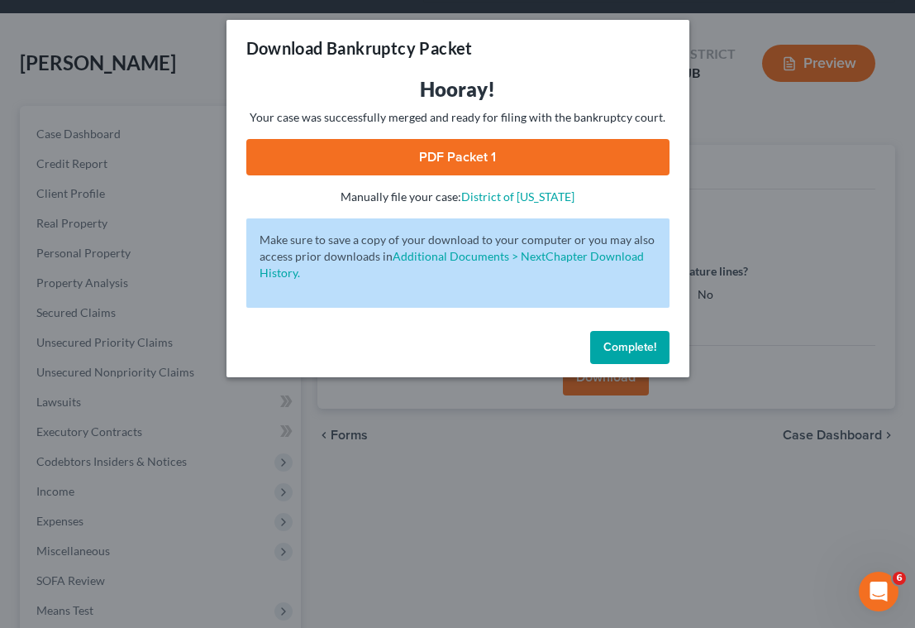
click at [346, 153] on link "PDF Packet 1" at bounding box center [457, 157] width 423 height 36
click at [624, 348] on span "Complete!" at bounding box center [630, 347] width 53 height 14
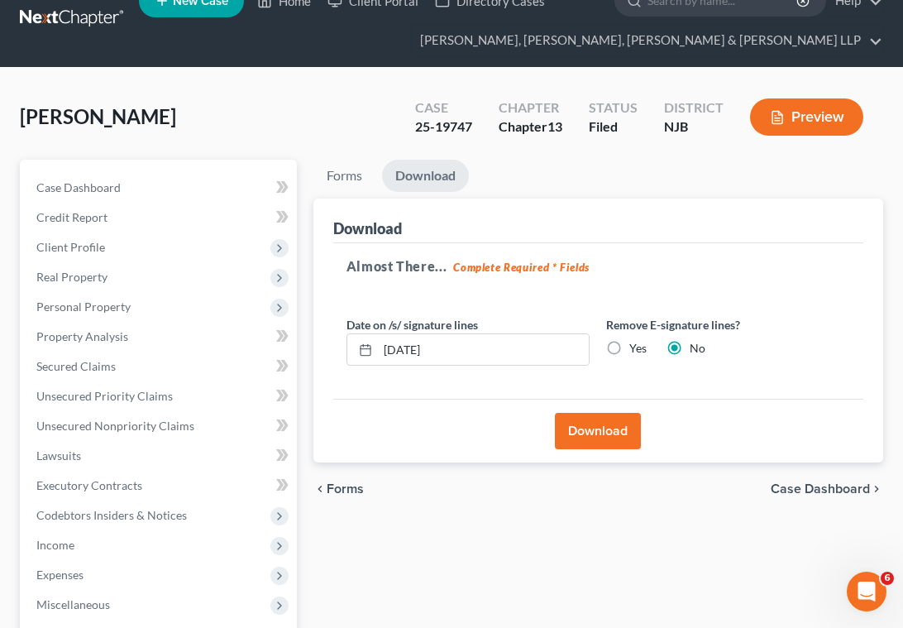
scroll to position [0, 0]
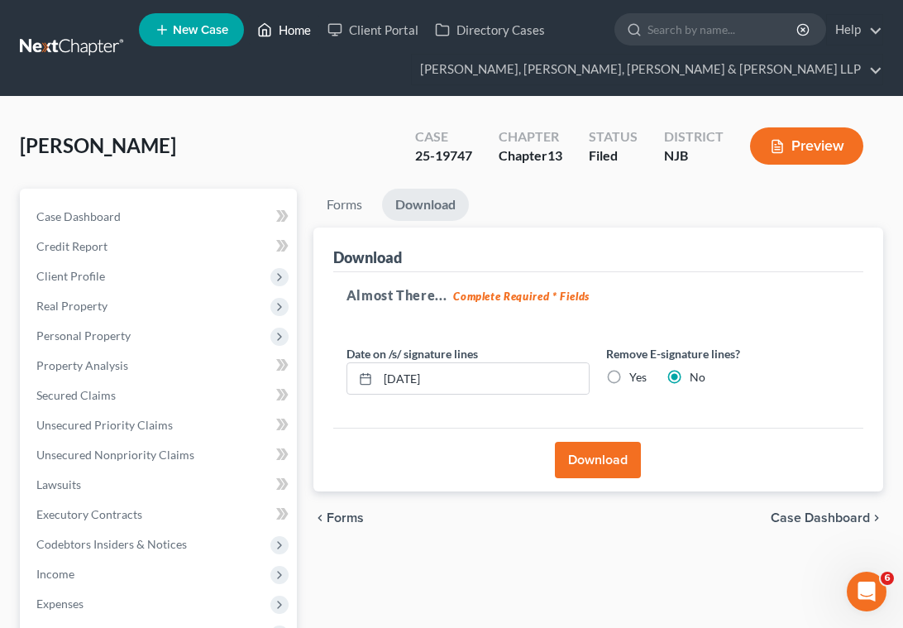
click at [289, 36] on link "Home" at bounding box center [284, 30] width 70 height 30
